Goal: Information Seeking & Learning: Learn about a topic

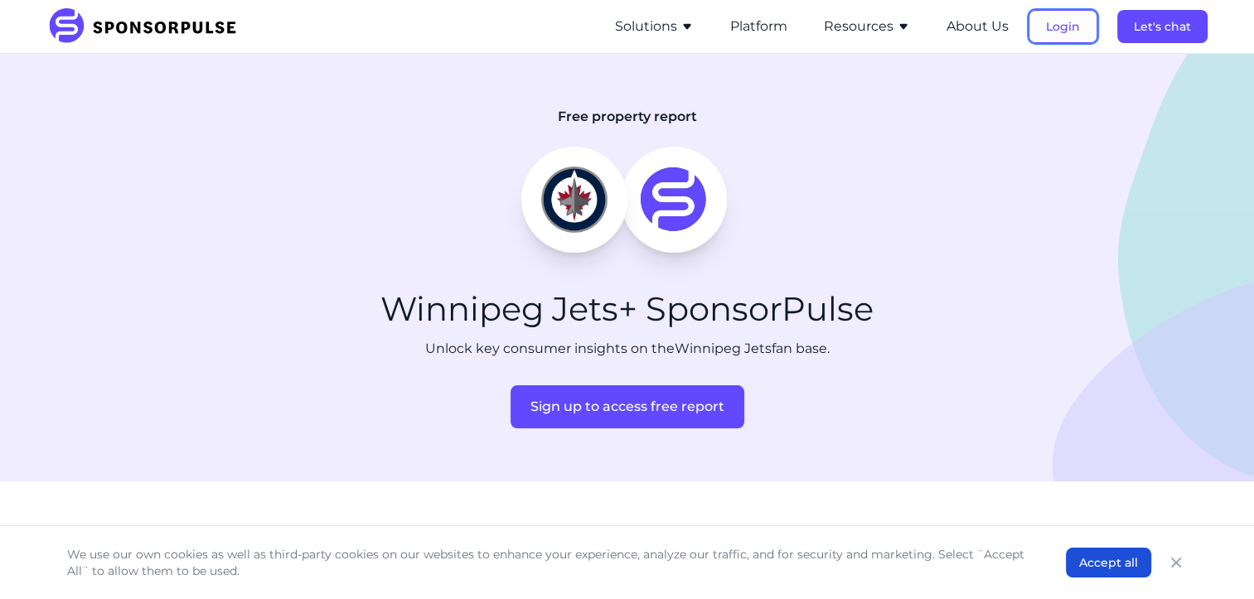
click at [1050, 25] on button "Login" at bounding box center [1062, 26] width 69 height 33
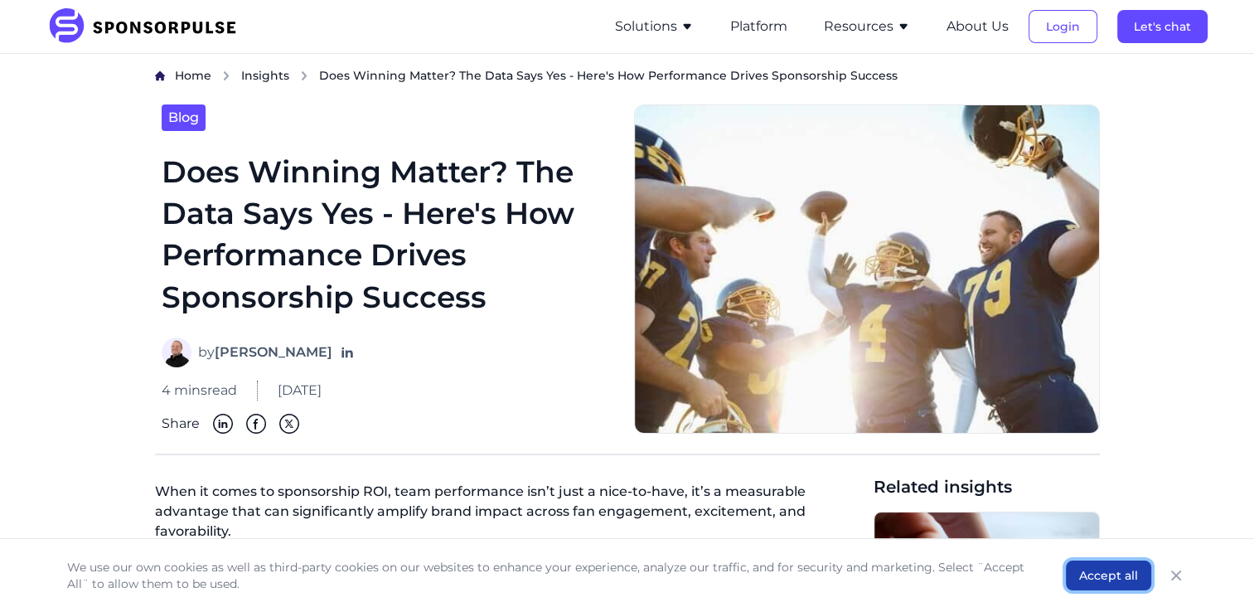
click at [1120, 577] on button "Accept all" at bounding box center [1108, 575] width 85 height 30
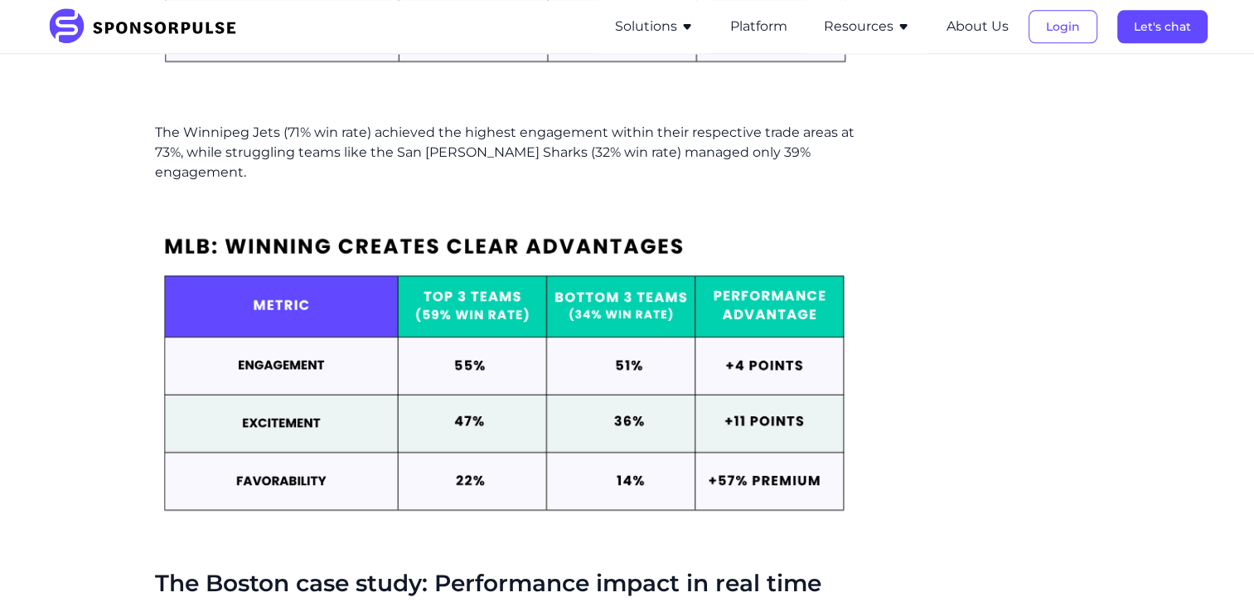
scroll to position [2142, 0]
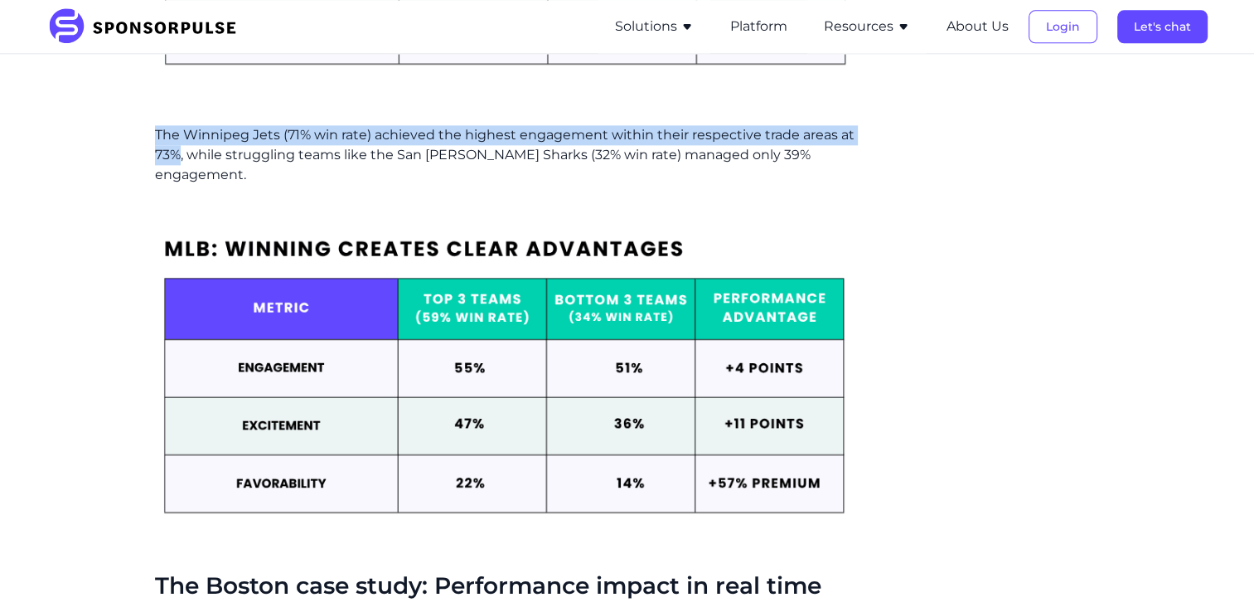
drag, startPoint x: 155, startPoint y: 131, endPoint x: 179, endPoint y: 148, distance: 29.7
click at [179, 148] on p "The Winnipeg Jets (71% win rate) achieved the highest engagement within their r…" at bounding box center [507, 155] width 705 height 60
copy p "The Winnipeg Jets (71% win rate) achieved the highest engagement within their r…"
